Goal: Task Accomplishment & Management: Manage account settings

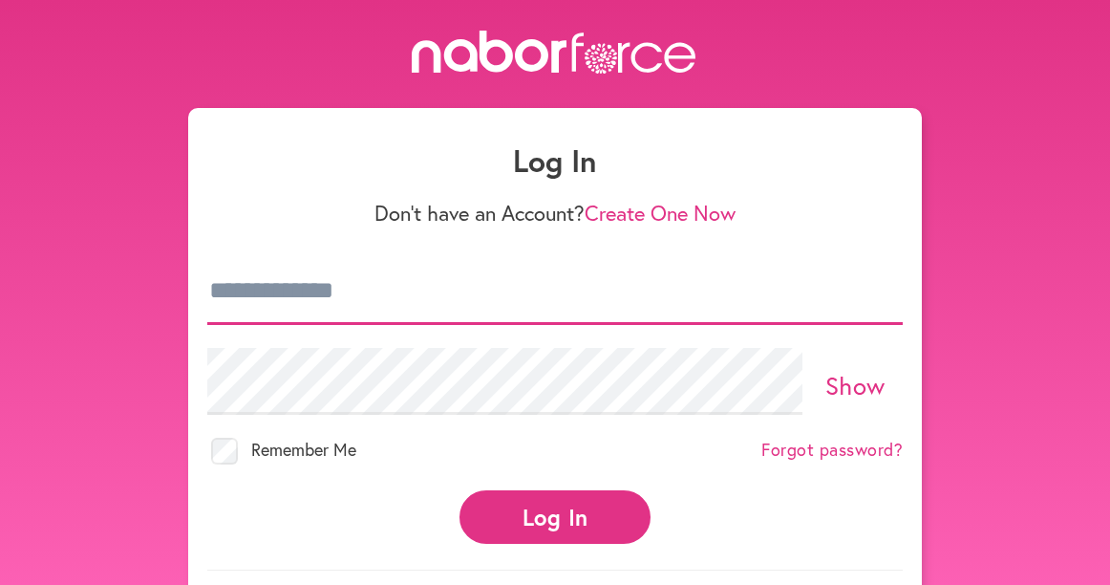
click at [371, 292] on input "email" at bounding box center [554, 291] width 695 height 67
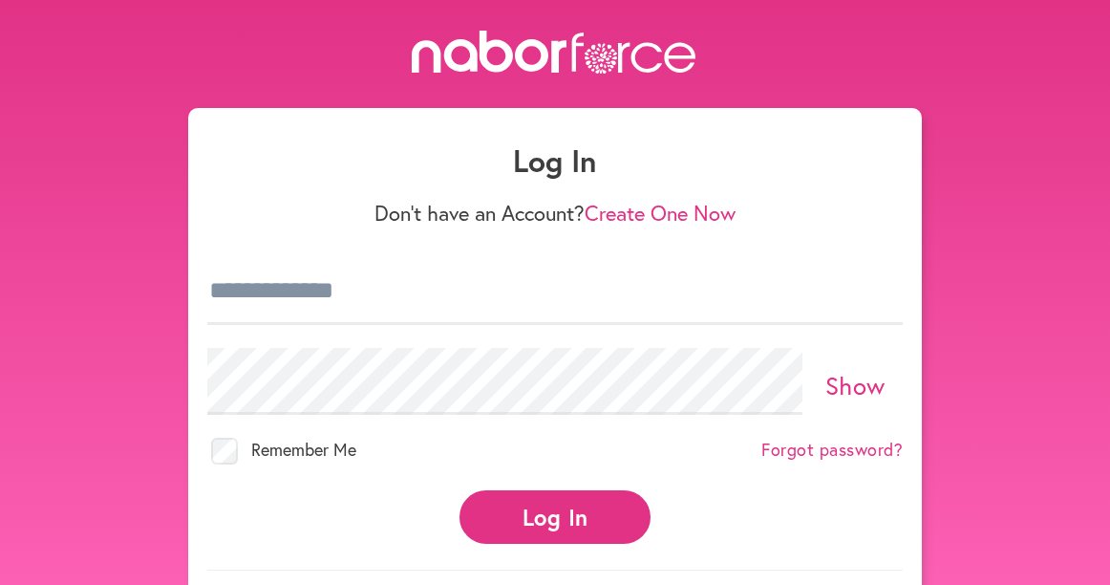
click at [208, 333] on div at bounding box center [554, 291] width 695 height 90
click at [211, 344] on div "Show" at bounding box center [554, 381] width 695 height 90
click at [195, 334] on div "Log In Don't have an Account? Create One Now Show Remember Me Forgot password? …" at bounding box center [555, 368] width 734 height 521
click at [206, 292] on div "Log In Don't have an Account? Create One Now Show Remember Me Forgot password? …" at bounding box center [555, 368] width 734 height 521
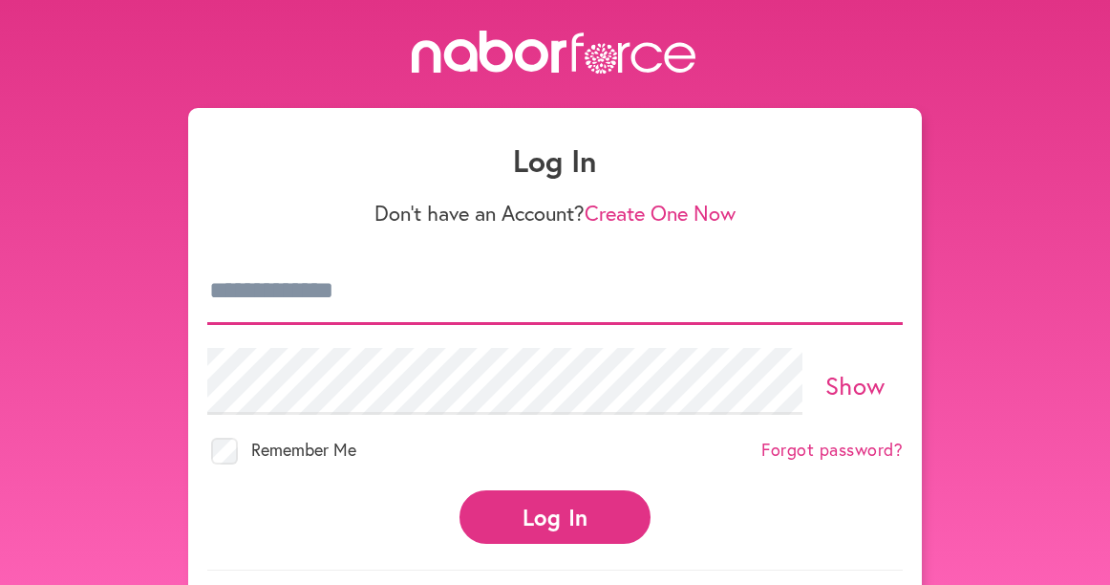
click at [209, 285] on input "email" at bounding box center [554, 291] width 695 height 67
type input "**********"
click at [459, 490] on button "Log In" at bounding box center [554, 516] width 191 height 53
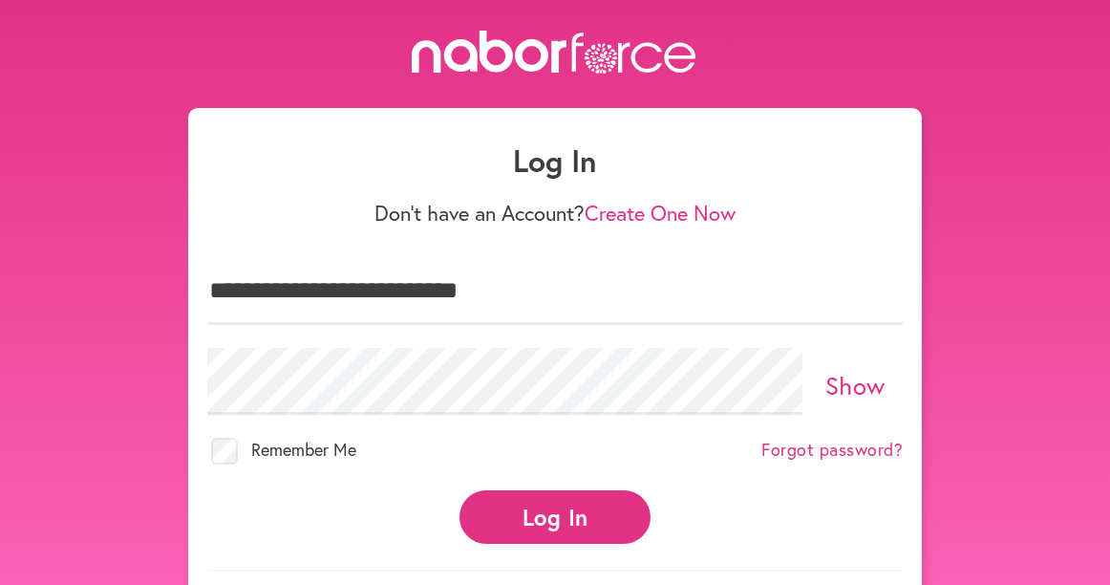
click at [564, 525] on button "Log In" at bounding box center [554, 516] width 191 height 53
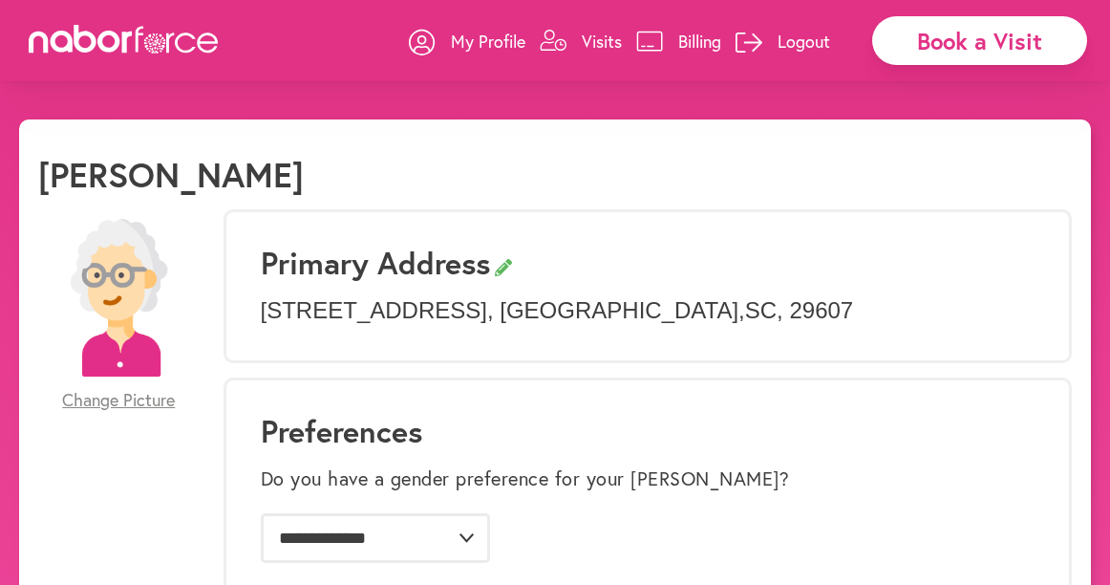
click at [477, 44] on p "My Profile" at bounding box center [488, 41] width 74 height 23
click at [593, 38] on p "Visits" at bounding box center [602, 41] width 40 height 23
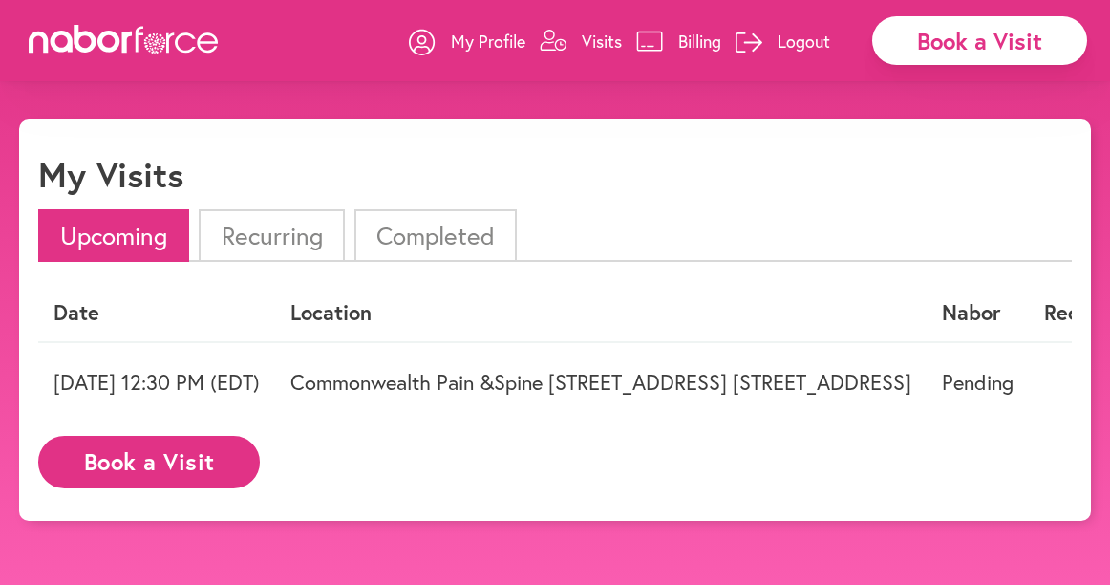
click at [480, 44] on p "My Profile" at bounding box center [488, 41] width 74 height 23
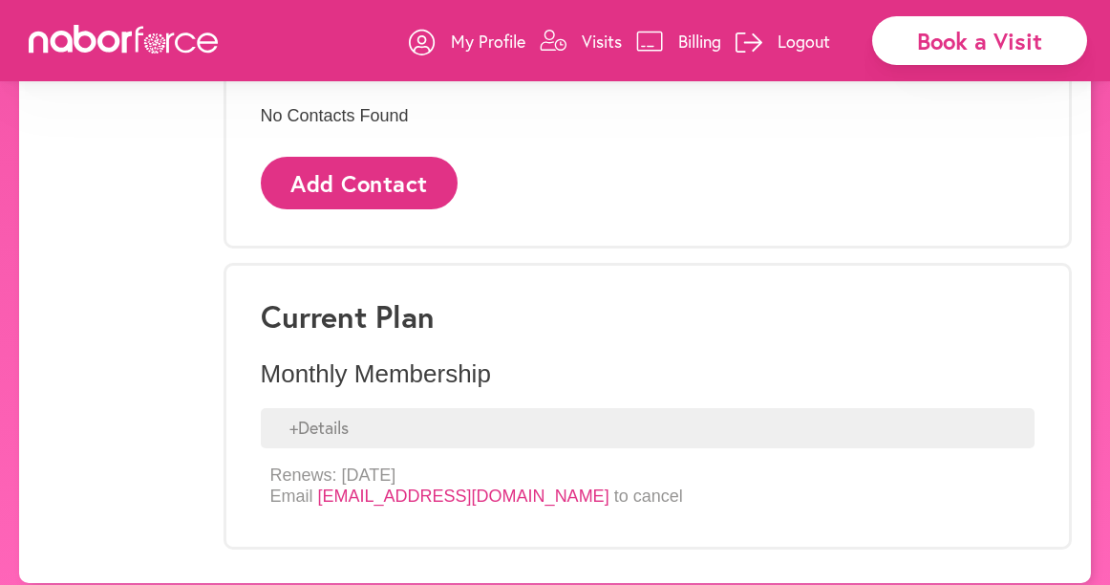
scroll to position [1249, 0]
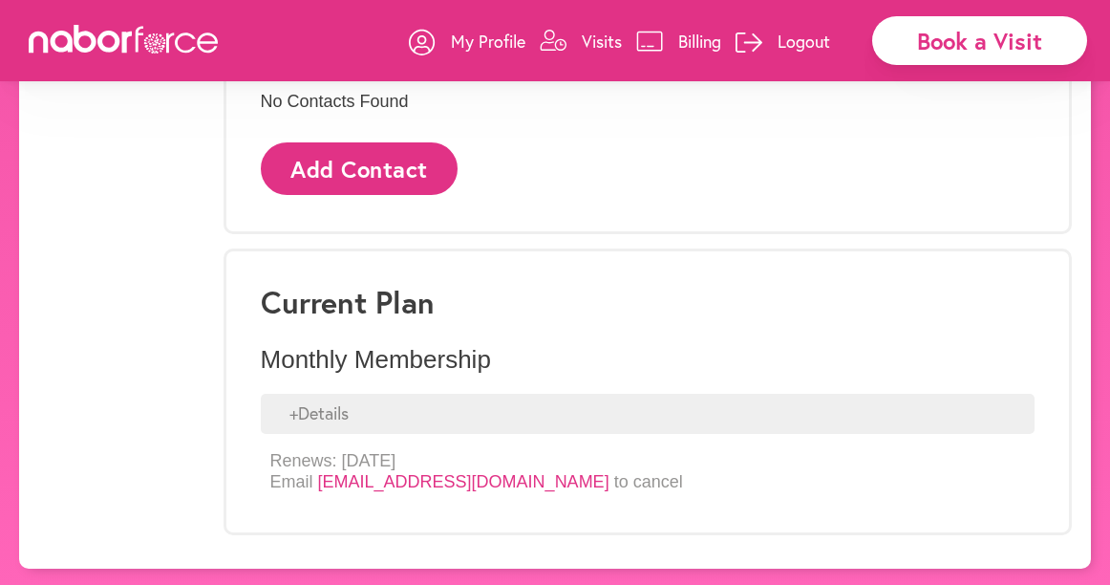
click at [455, 477] on link "[EMAIL_ADDRESS][DOMAIN_NAME]" at bounding box center [463, 481] width 291 height 19
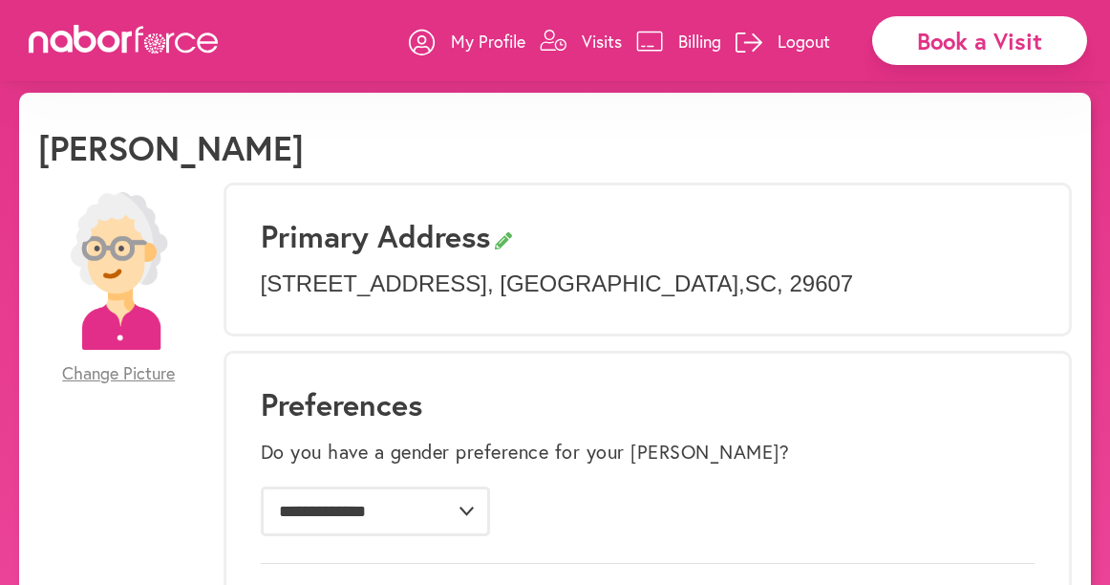
scroll to position [0, 0]
